Goal: Task Accomplishment & Management: Manage account settings

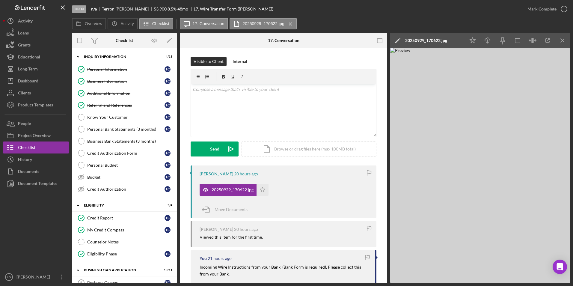
scroll to position [314, 0]
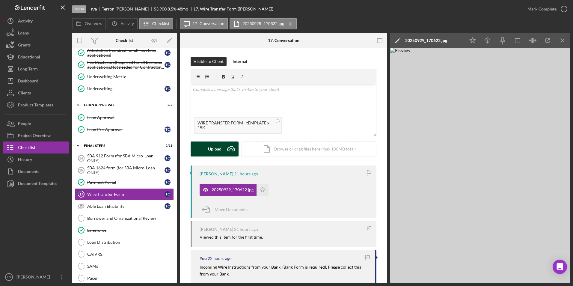
click at [225, 150] on icon "Icon/Upload" at bounding box center [231, 148] width 15 height 15
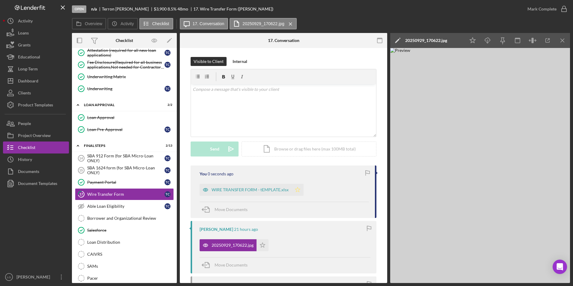
click at [296, 189] on icon "Icon/Star" at bounding box center [298, 190] width 12 height 12
click at [549, 13] on div "Mark Complete" at bounding box center [542, 9] width 29 height 12
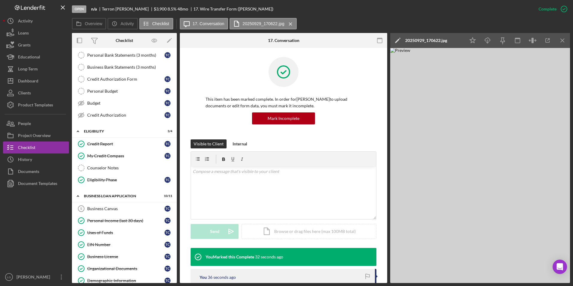
scroll to position [0, 0]
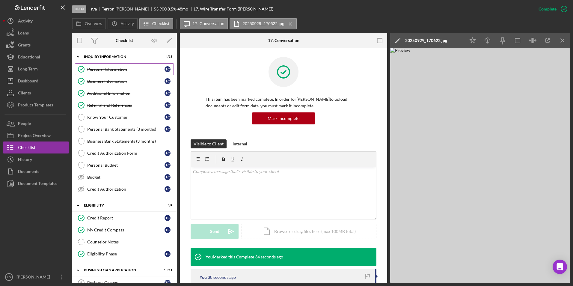
click at [132, 71] on div "Personal Information" at bounding box center [125, 69] width 77 height 5
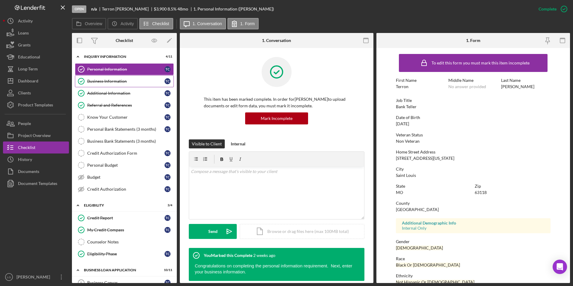
click at [89, 79] on div "Business Information" at bounding box center [125, 81] width 77 height 5
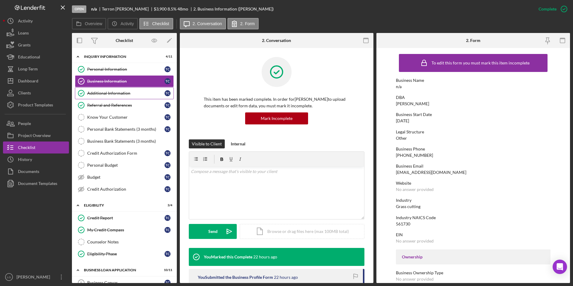
click at [97, 97] on link "Additional Information Additional Information T C" at bounding box center [124, 93] width 99 height 12
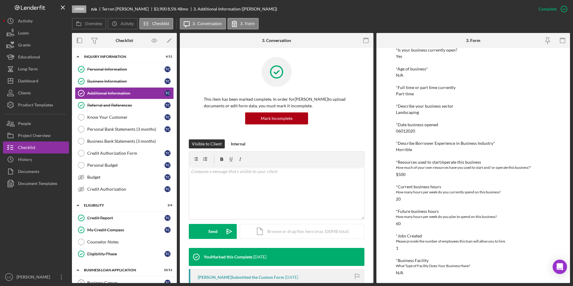
scroll to position [202, 0]
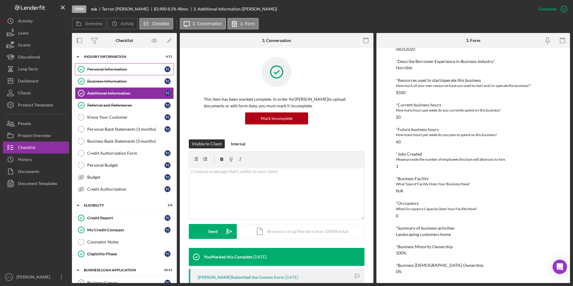
click at [107, 65] on link "Personal Information Personal Information T C" at bounding box center [124, 69] width 99 height 12
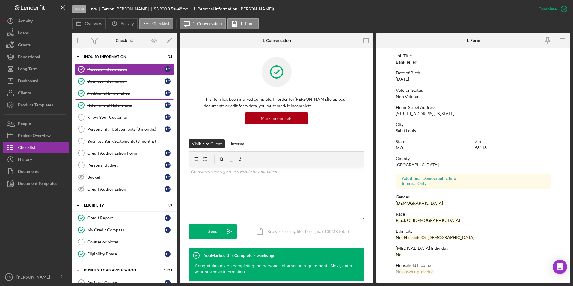
scroll to position [60, 0]
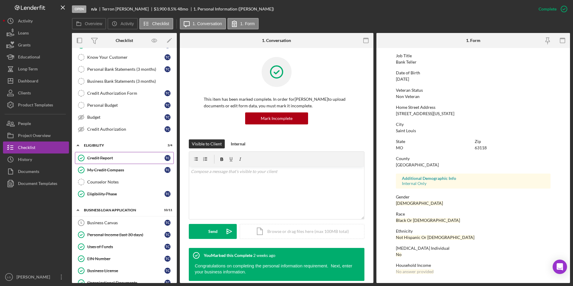
click at [91, 161] on link "Credit Report Credit Report T C" at bounding box center [124, 158] width 99 height 12
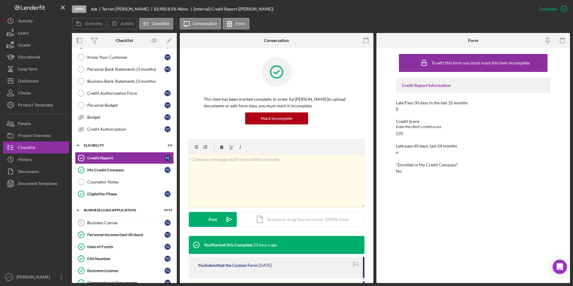
scroll to position [90, 0]
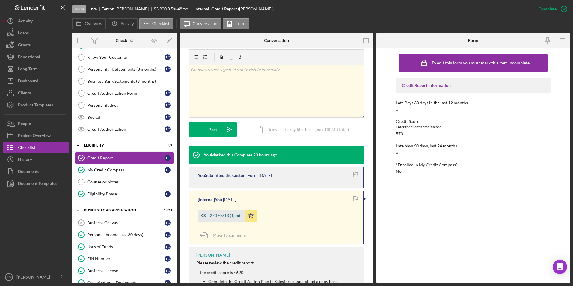
click at [233, 216] on div "27070713 (1).pdf" at bounding box center [226, 215] width 32 height 5
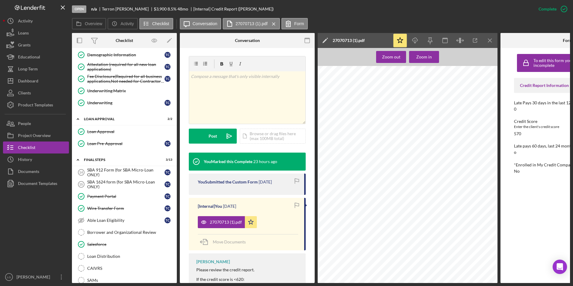
scroll to position [376, 0]
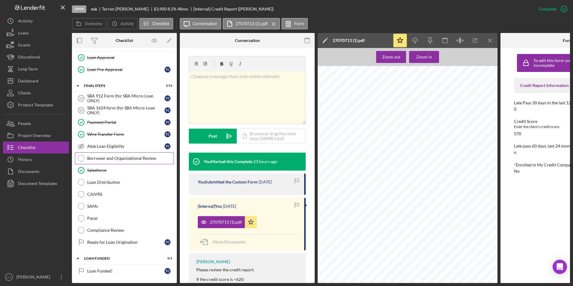
click at [129, 161] on link "Borrower and Organizational Review Borrower and Organizational Review" at bounding box center [124, 158] width 99 height 12
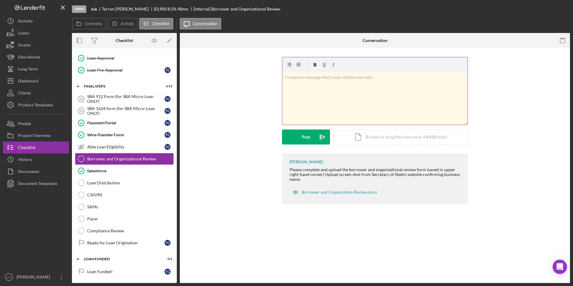
scroll to position [374, 0]
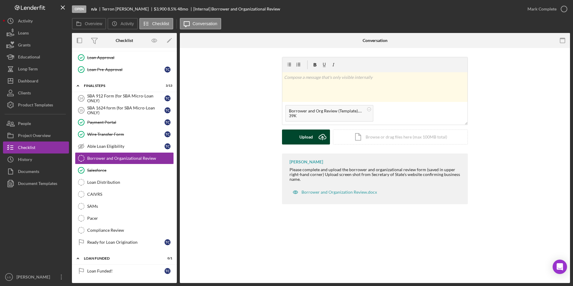
click at [298, 137] on button "Upload Icon/Upload" at bounding box center [306, 136] width 48 height 15
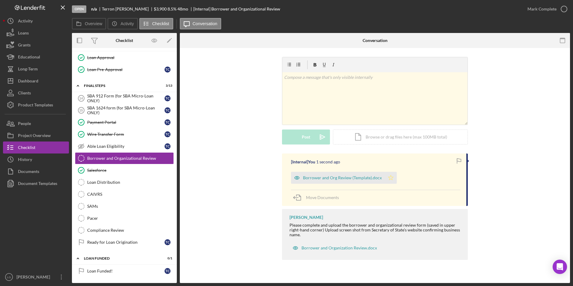
click at [390, 181] on icon "Icon/Star" at bounding box center [391, 178] width 12 height 12
click at [541, 13] on div "Mark Complete" at bounding box center [542, 9] width 29 height 12
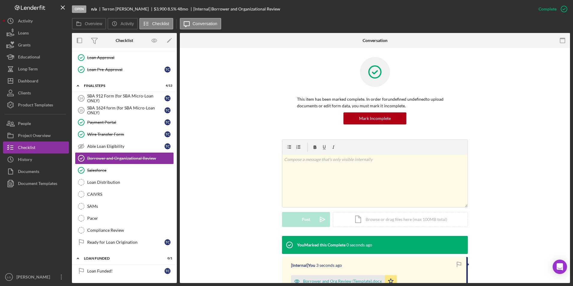
scroll to position [30, 0]
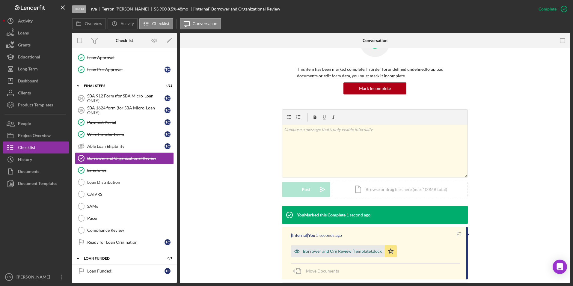
click at [329, 251] on div "Borrower and Org Review (Template).docx" at bounding box center [342, 251] width 79 height 5
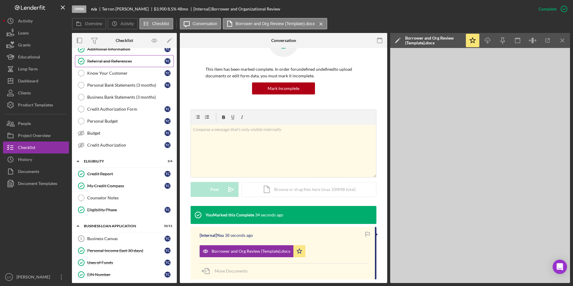
scroll to position [0, 0]
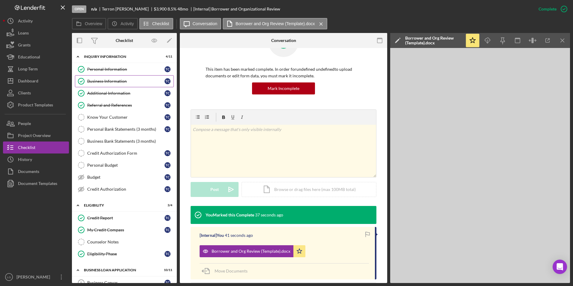
click at [109, 80] on div "Business Information" at bounding box center [125, 81] width 77 height 5
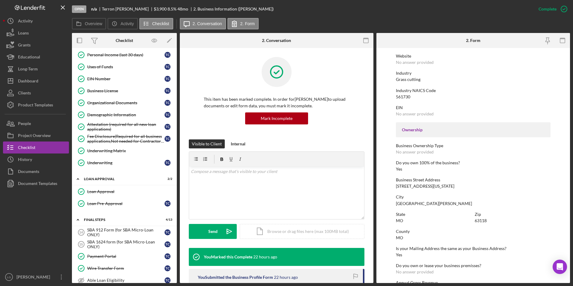
scroll to position [300, 0]
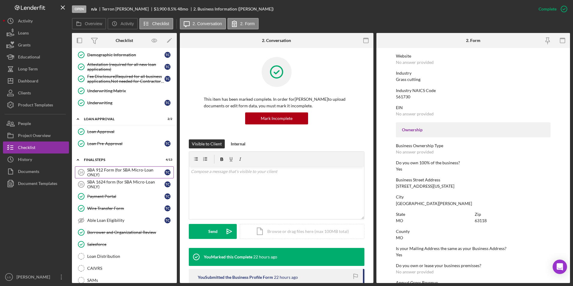
click at [103, 168] on div "SBA 912 Form (for SBA Micro-Loan ONLY)" at bounding box center [125, 173] width 77 height 10
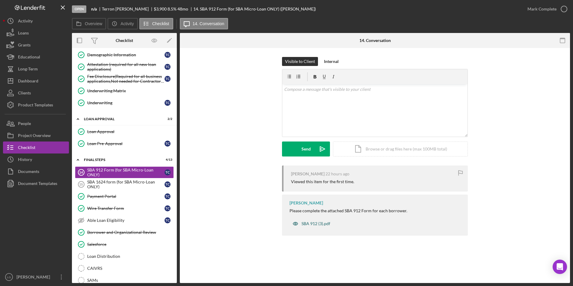
click at [303, 223] on div "SBA 912 (3).pdf" at bounding box center [316, 223] width 29 height 5
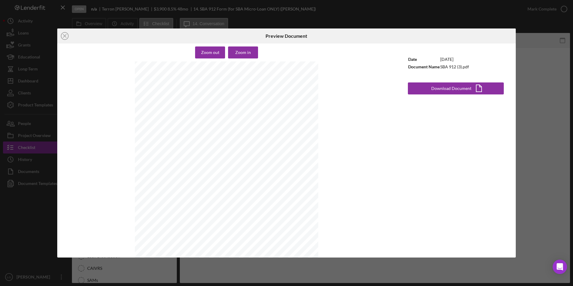
scroll to position [279, 0]
drag, startPoint x: 430, startPoint y: 86, endPoint x: 427, endPoint y: 87, distance: 3.7
click at [427, 87] on button "Download Document Icon/Document" at bounding box center [456, 88] width 96 height 12
click at [66, 34] on icon "Icon/Close" at bounding box center [64, 35] width 15 height 15
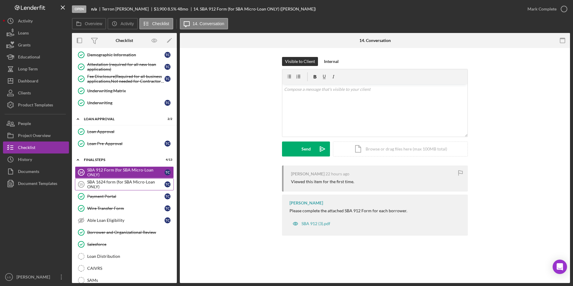
click at [117, 183] on div "SBA 1624 form (for SBA Micro-Loan ONLY)" at bounding box center [125, 185] width 77 height 10
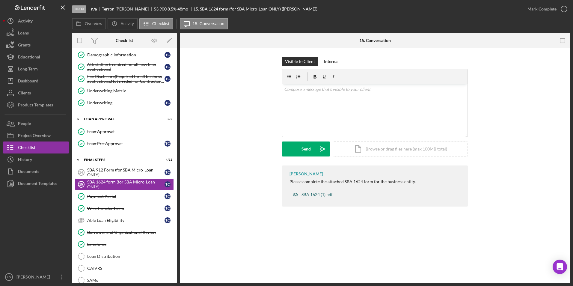
click at [321, 192] on div "SBA 1624 (1).pdf" at bounding box center [317, 194] width 31 height 5
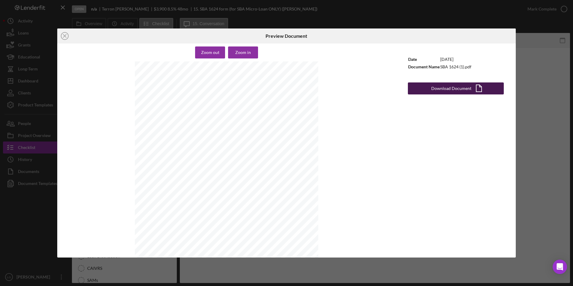
click at [430, 89] on button "Download Document Icon/Document" at bounding box center [456, 88] width 96 height 12
click at [62, 35] on icon "Icon/Close" at bounding box center [64, 35] width 15 height 15
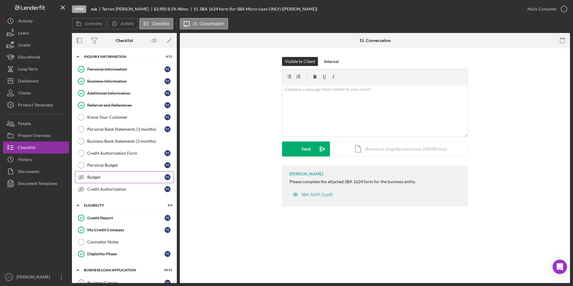
click at [129, 173] on link "Budget Budget T C" at bounding box center [124, 177] width 99 height 12
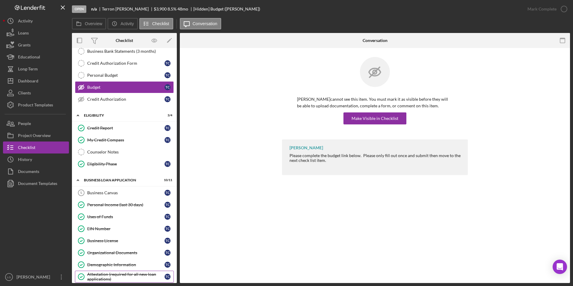
scroll to position [180, 0]
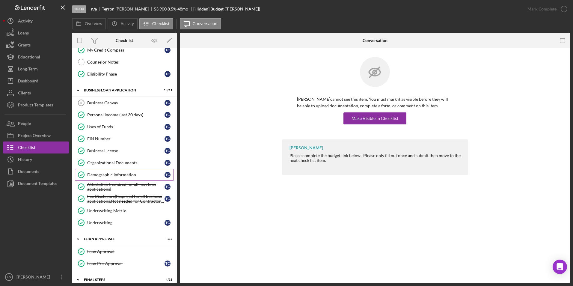
click at [113, 174] on div "Demographic Information" at bounding box center [125, 174] width 77 height 5
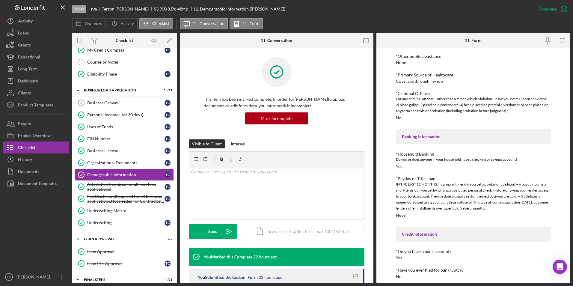
scroll to position [90, 0]
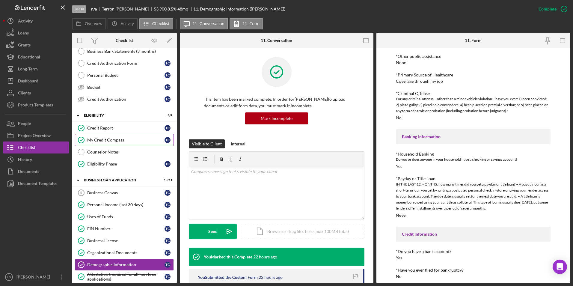
drag, startPoint x: 100, startPoint y: 128, endPoint x: 116, endPoint y: 135, distance: 17.8
click at [100, 128] on div "Credit Report" at bounding box center [125, 128] width 77 height 5
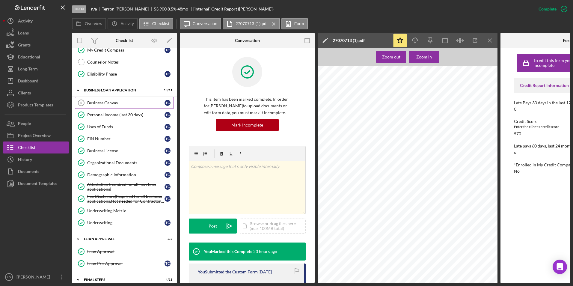
scroll to position [240, 0]
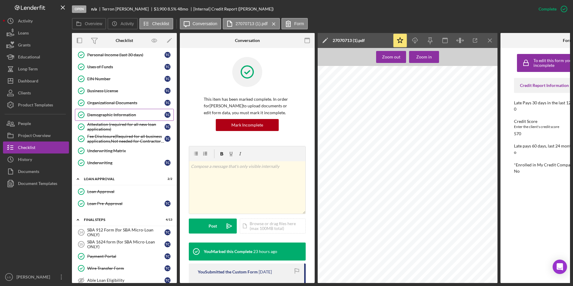
click at [105, 116] on div "Demographic Information" at bounding box center [125, 114] width 77 height 5
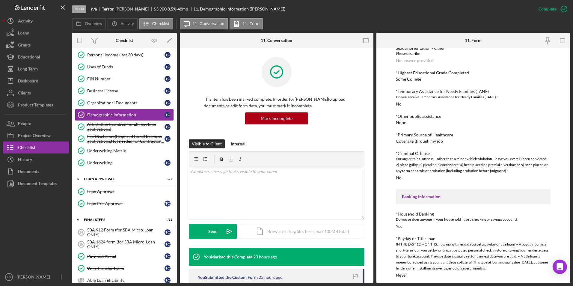
scroll to position [394, 0]
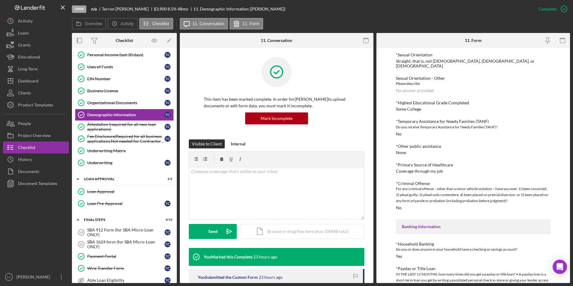
drag, startPoint x: 132, startPoint y: 53, endPoint x: 258, endPoint y: 109, distance: 138.2
click at [132, 53] on div "Personal Income (last 30 days)" at bounding box center [125, 54] width 77 height 5
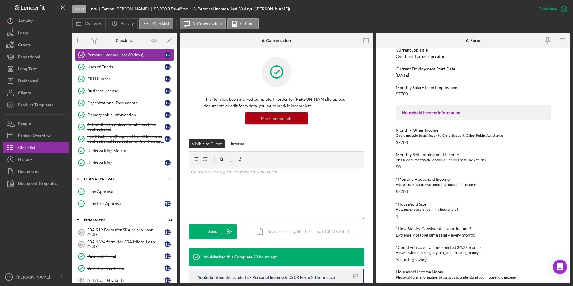
scroll to position [103, 0]
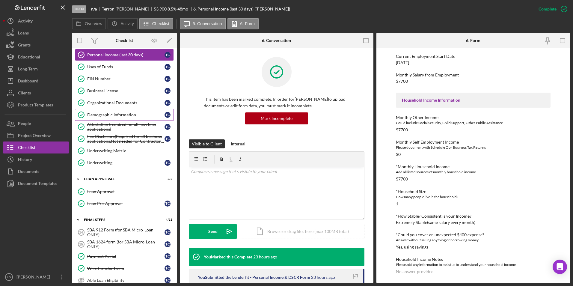
click at [119, 115] on div "Demographic Information" at bounding box center [125, 114] width 77 height 5
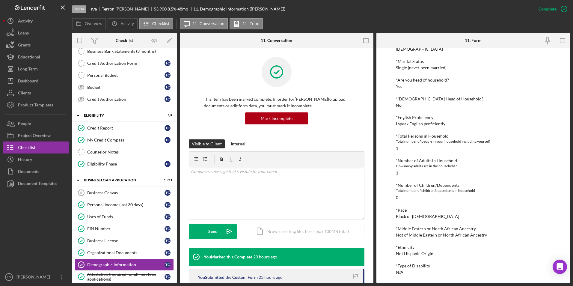
scroll to position [150, 0]
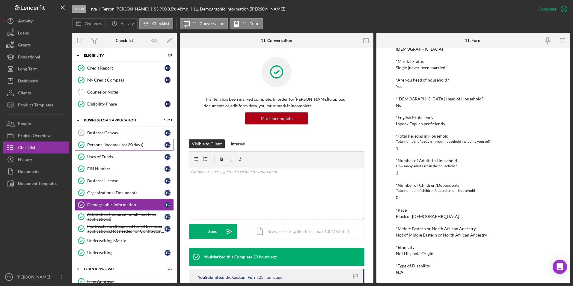
click at [129, 147] on div "Personal Income (last 30 days)" at bounding box center [125, 144] width 77 height 5
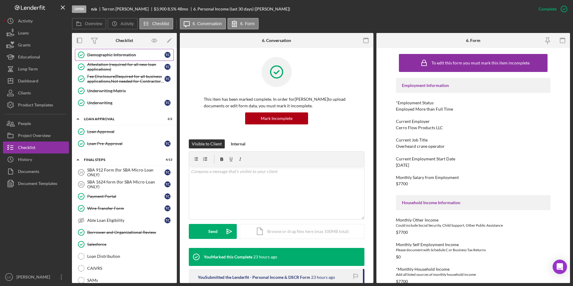
scroll to position [374, 0]
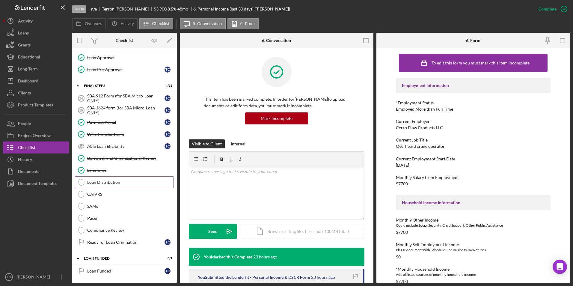
click at [120, 184] on div "Loan Distribution" at bounding box center [130, 182] width 86 height 5
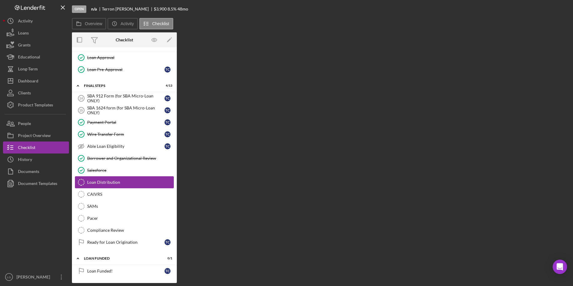
scroll to position [374, 0]
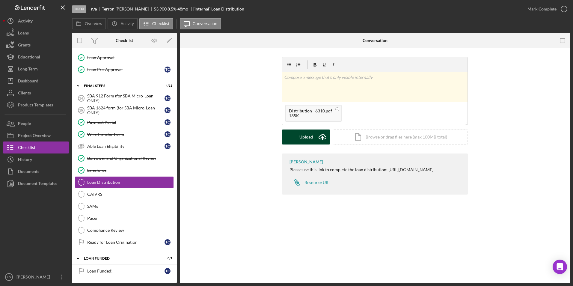
click at [307, 134] on div "Upload" at bounding box center [305, 136] width 13 height 15
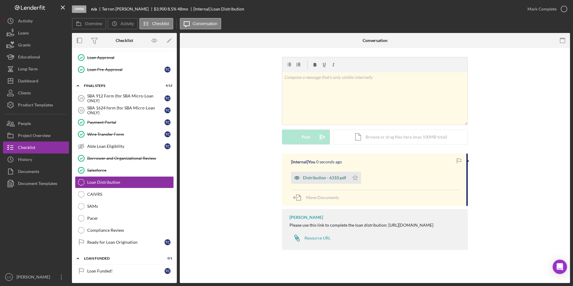
click at [334, 180] on div "Distribution - 6310.pdf" at bounding box center [324, 177] width 43 height 5
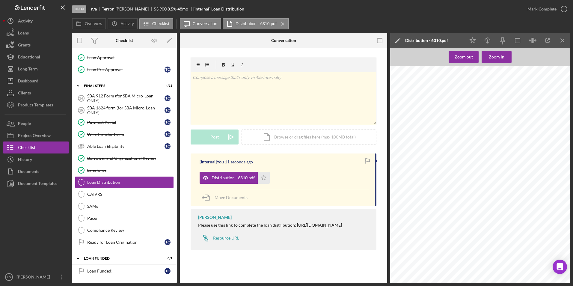
scroll to position [974, 0]
click at [265, 176] on icon "Icon/Star" at bounding box center [264, 178] width 12 height 12
click at [553, 9] on div "Mark Complete" at bounding box center [542, 9] width 29 height 12
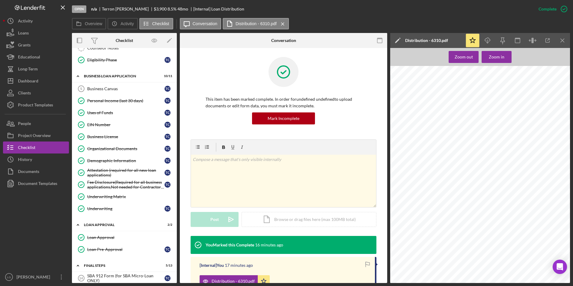
scroll to position [134, 0]
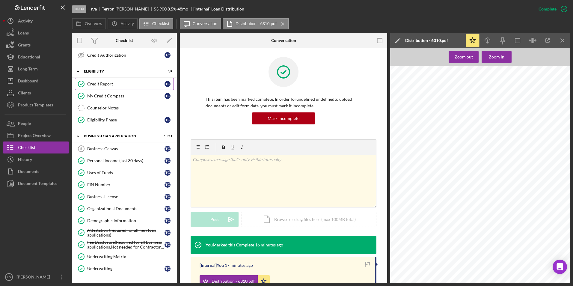
click at [115, 83] on div "Credit Report" at bounding box center [125, 84] width 77 height 5
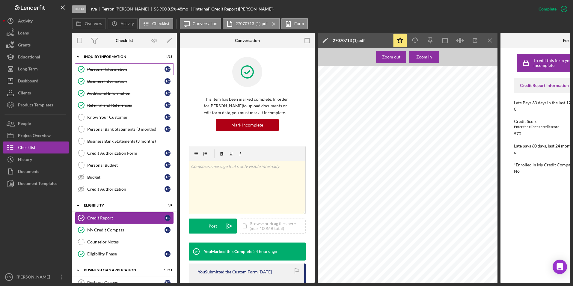
click at [106, 69] on div "Personal Information" at bounding box center [125, 69] width 77 height 5
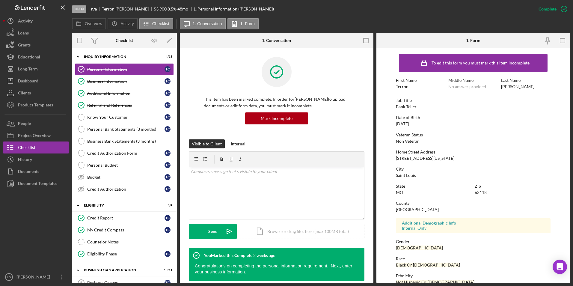
scroll to position [45, 0]
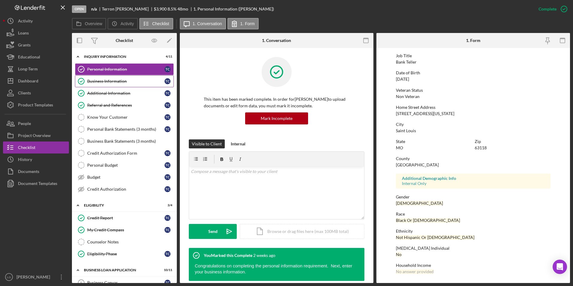
click at [96, 76] on link "Business Information Business Information T C" at bounding box center [124, 81] width 99 height 12
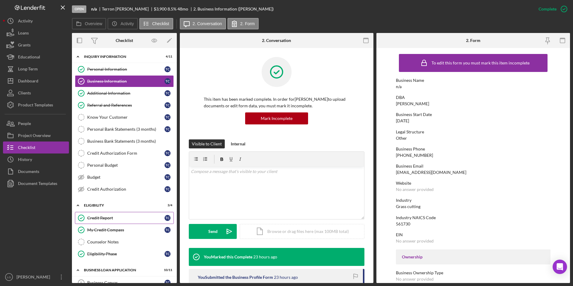
click at [101, 220] on div "Credit Report" at bounding box center [125, 218] width 77 height 5
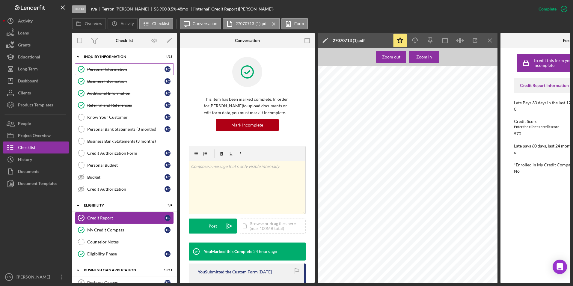
click at [106, 66] on link "Personal Information Personal Information T C" at bounding box center [124, 69] width 99 height 12
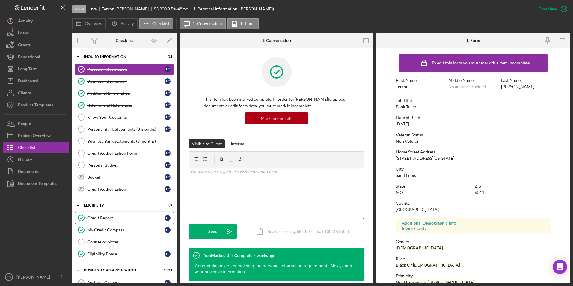
click at [99, 219] on div "Credit Report" at bounding box center [125, 218] width 77 height 5
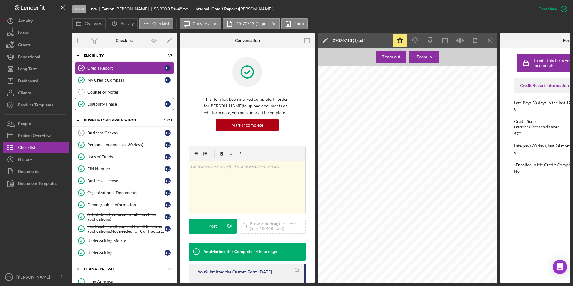
scroll to position [240, 0]
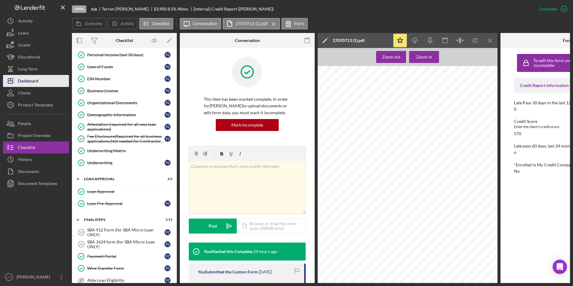
click at [34, 83] on div "Dashboard" at bounding box center [28, 81] width 20 height 13
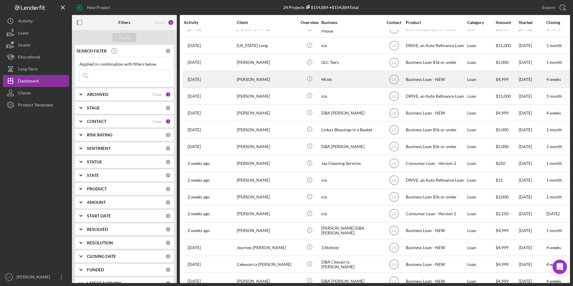
scroll to position [120, 0]
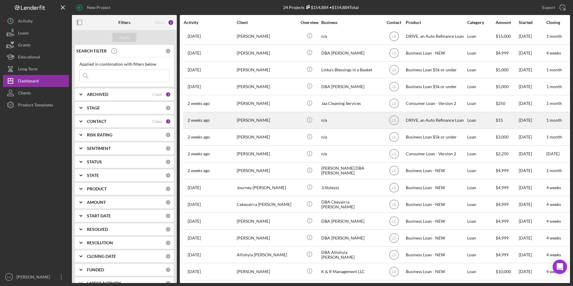
click at [257, 118] on div "[PERSON_NAME]" at bounding box center [267, 120] width 60 height 16
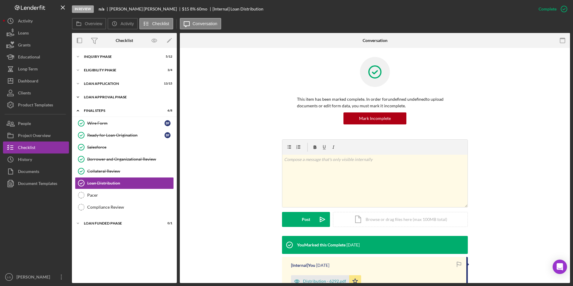
click at [107, 97] on div "Loan Approval Phase" at bounding box center [126, 97] width 85 height 4
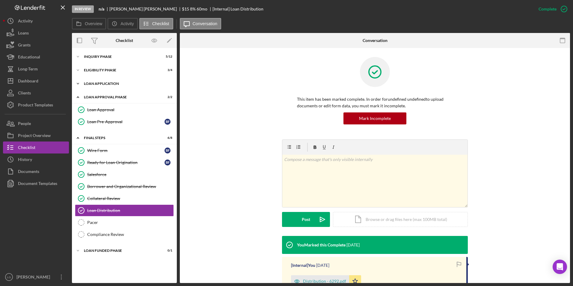
click at [114, 87] on div "Icon/Expander Loan Application 13 / 15" at bounding box center [124, 84] width 105 height 12
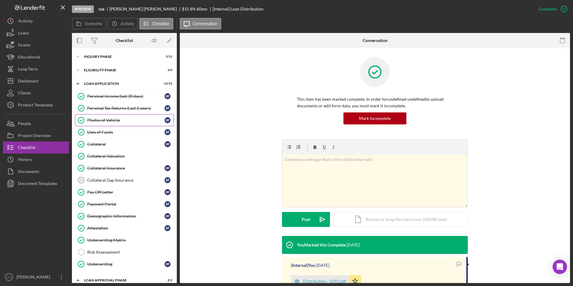
scroll to position [90, 0]
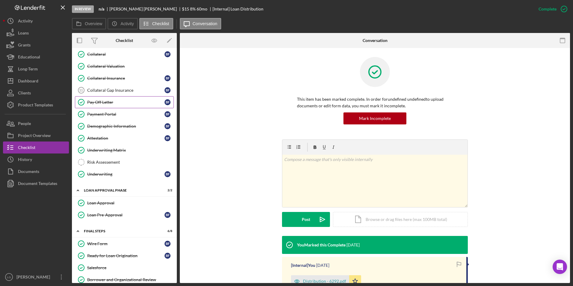
click at [112, 105] on div "Pay Off Letter" at bounding box center [125, 102] width 77 height 5
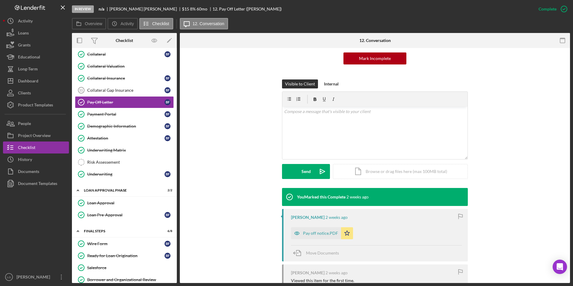
scroll to position [120, 0]
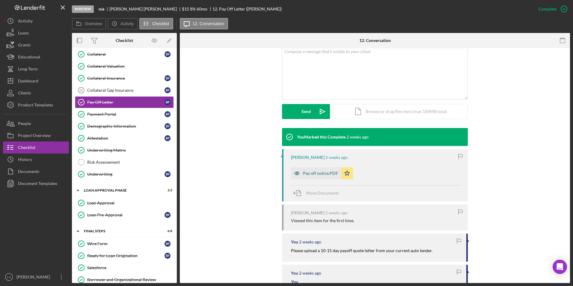
click at [312, 172] on div "Pay off notice.PDF" at bounding box center [320, 173] width 35 height 5
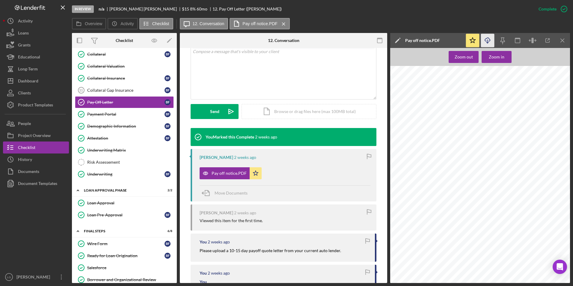
click at [488, 40] on icon "Icon/Download" at bounding box center [487, 40] width 13 height 13
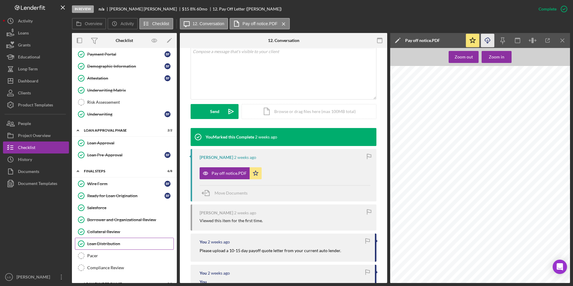
click at [91, 242] on div "Loan Distribution" at bounding box center [130, 243] width 86 height 5
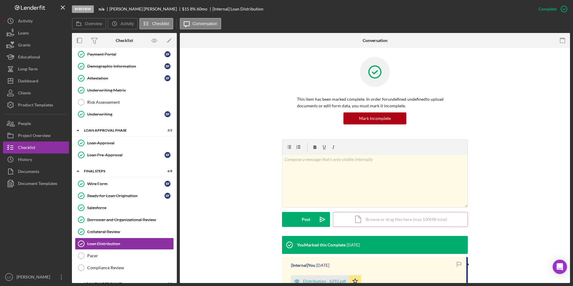
scroll to position [60, 0]
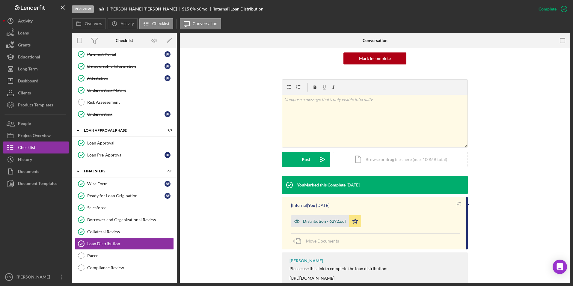
click at [322, 219] on div "Distribution - 6292.pdf" at bounding box center [324, 221] width 43 height 5
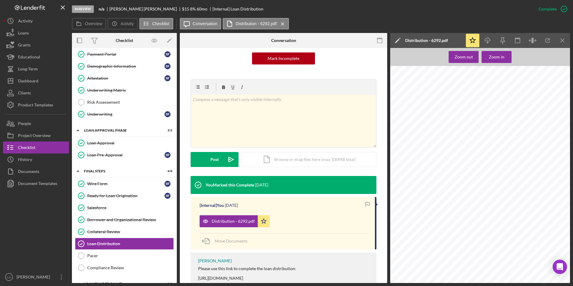
scroll to position [240, 0]
click at [454, 98] on span "$24,135.00" at bounding box center [453, 99] width 16 height 3
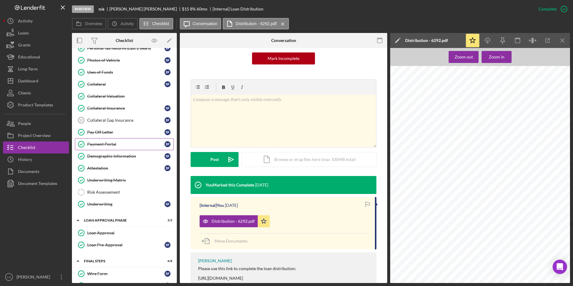
scroll to position [0, 0]
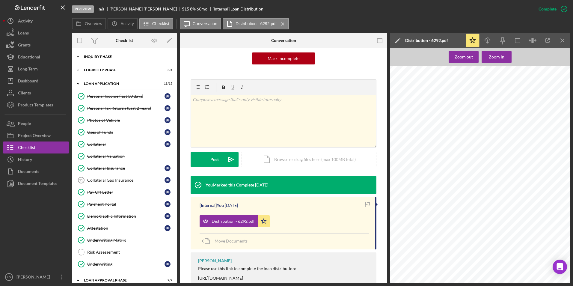
click at [116, 58] on div "Icon/Expander Inquiry Phase 5 / 12" at bounding box center [124, 57] width 105 height 12
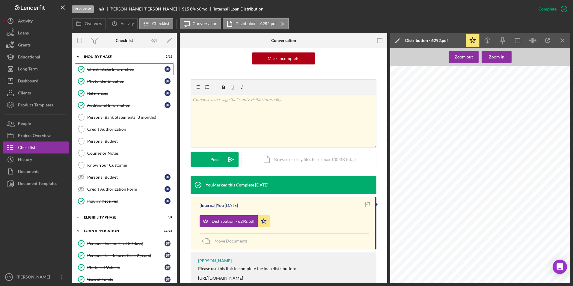
click at [106, 72] on link "Client Intake Information Client Intake Information B F" at bounding box center [124, 69] width 99 height 12
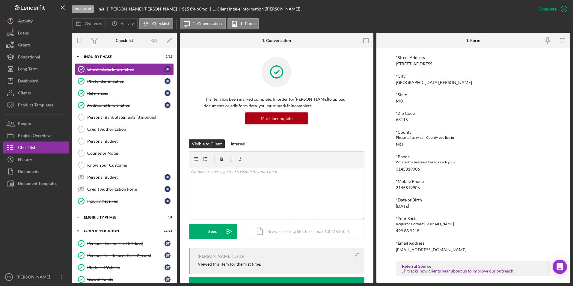
scroll to position [90, 0]
